Goal: Transaction & Acquisition: Subscribe to service/newsletter

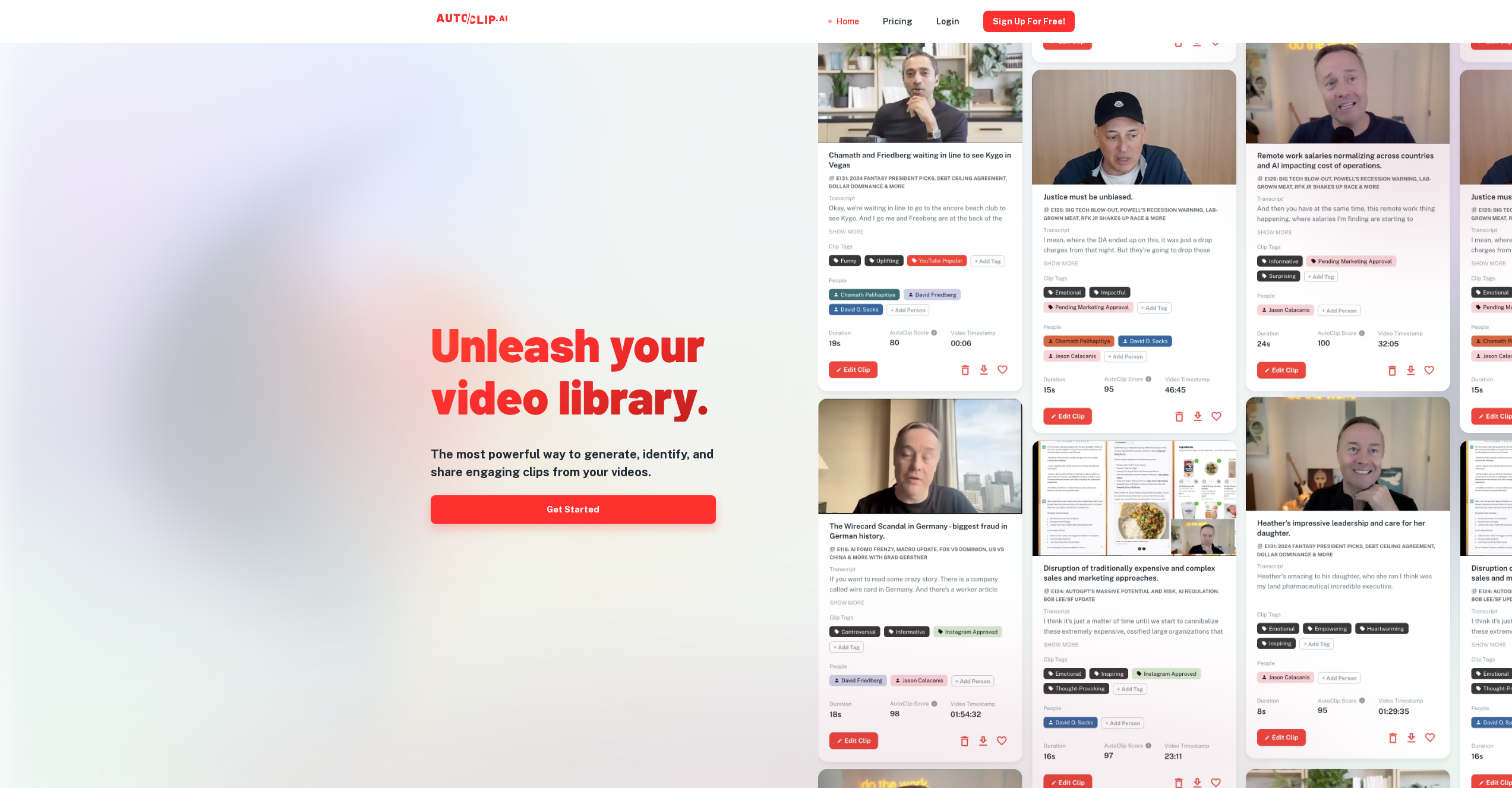
click at [571, 504] on link "Get Started" at bounding box center [573, 509] width 285 height 28
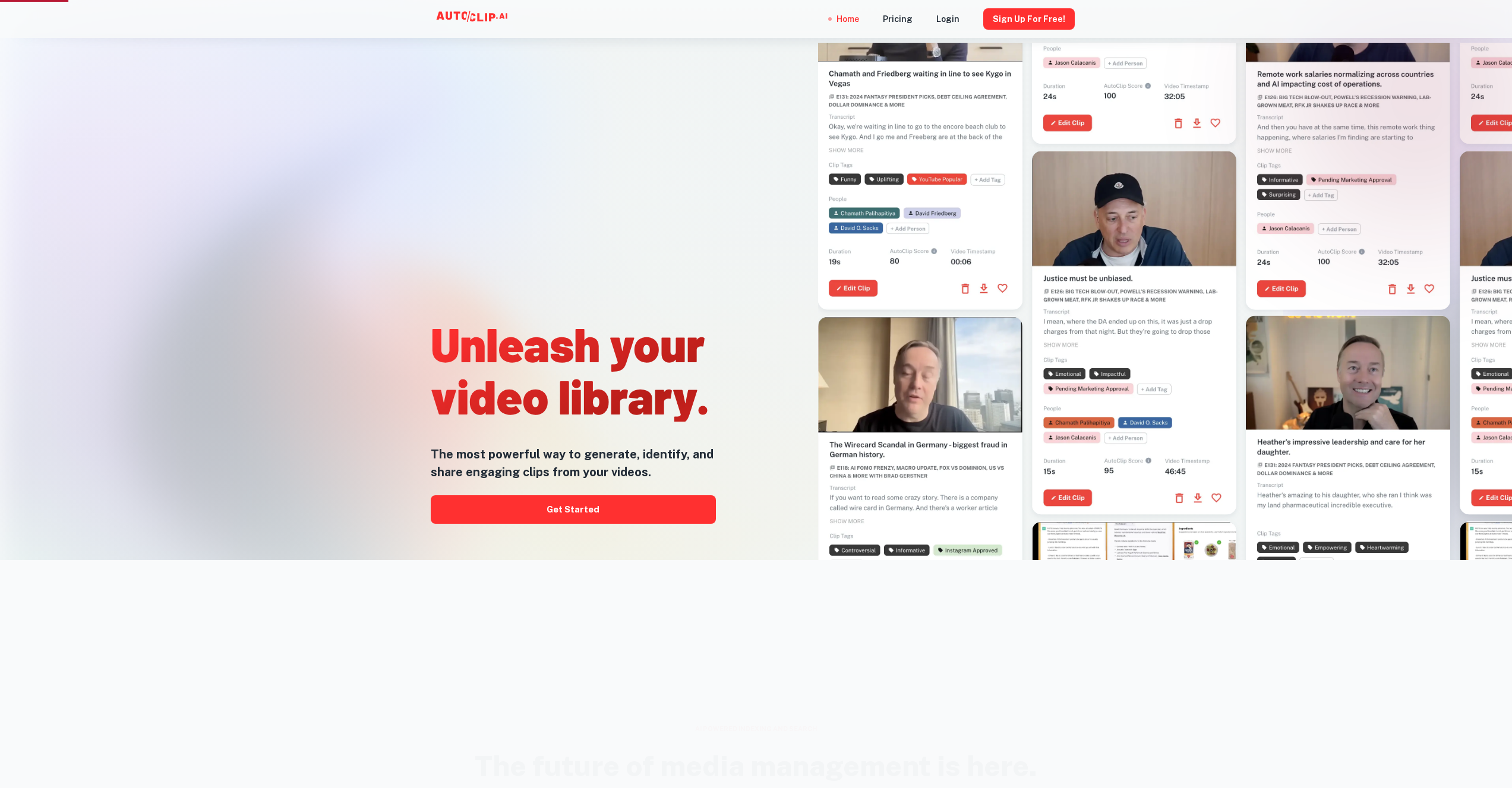
scroll to position [297, 0]
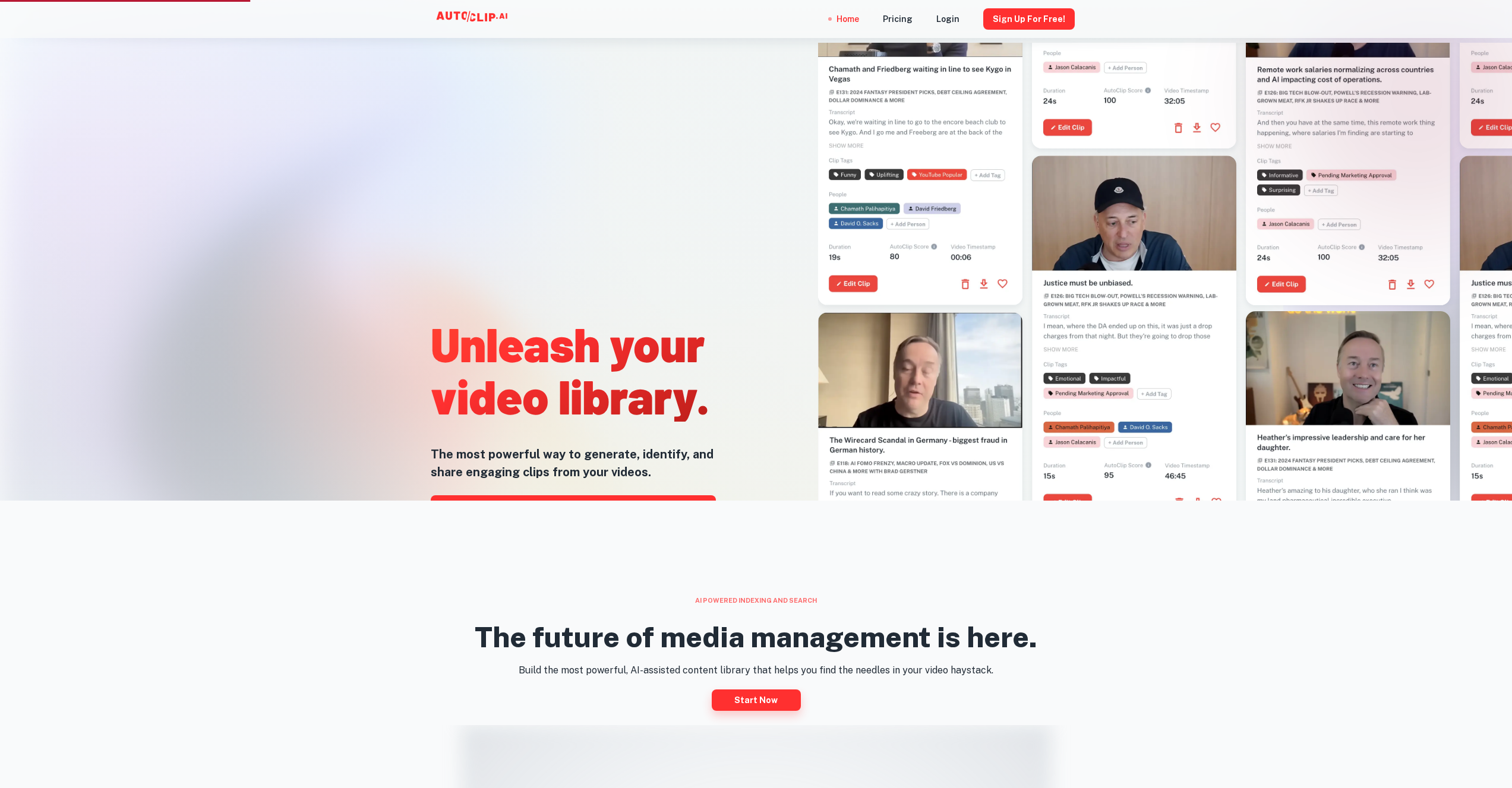
click at [770, 698] on link "Start now" at bounding box center [756, 700] width 90 height 22
